Goal: Check status: Check status

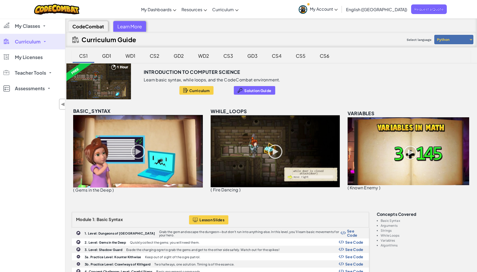
scroll to position [11, 0]
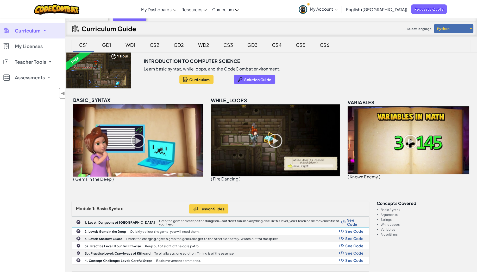
drag, startPoint x: 0, startPoint y: 0, endPoint x: 110, endPoint y: 219, distance: 244.9
click at [110, 221] on b "1. Level: Dungeons of Kithgard" at bounding box center [120, 223] width 71 height 4
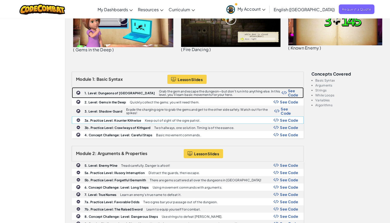
scroll to position [123, 0]
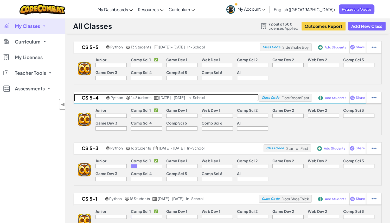
click at [91, 97] on h2 "CS 5-4" at bounding box center [89, 98] width 31 height 8
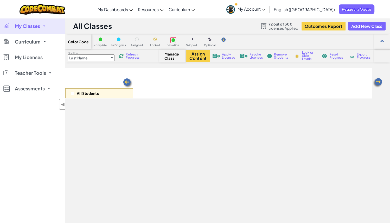
select select "560f1a9f22961295f9427742"
